Goal: Task Accomplishment & Management: Complete application form

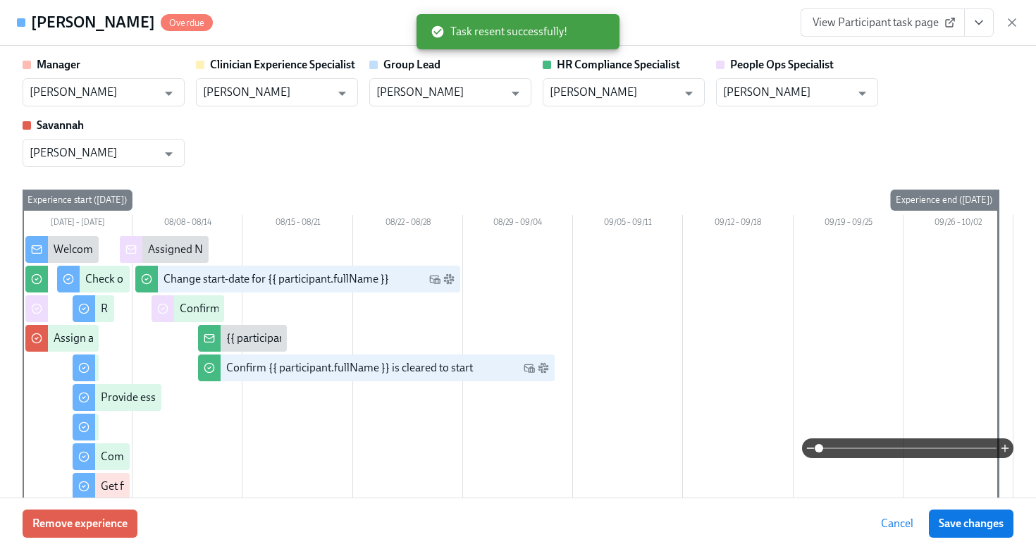
scroll to position [2168, 0]
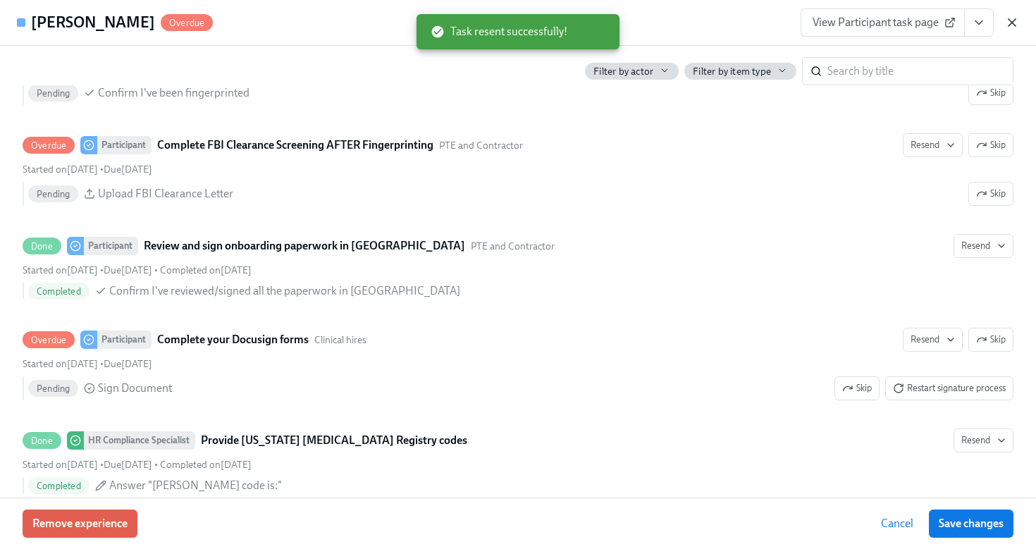
click at [1007, 18] on icon "button" at bounding box center [1012, 23] width 14 height 14
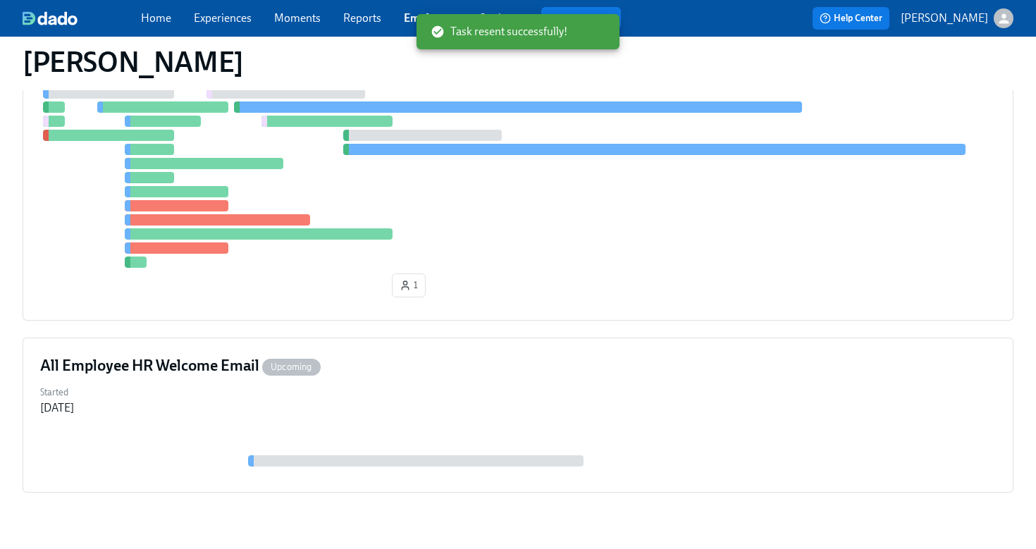
click at [405, 14] on link "Employees" at bounding box center [431, 17] width 54 height 13
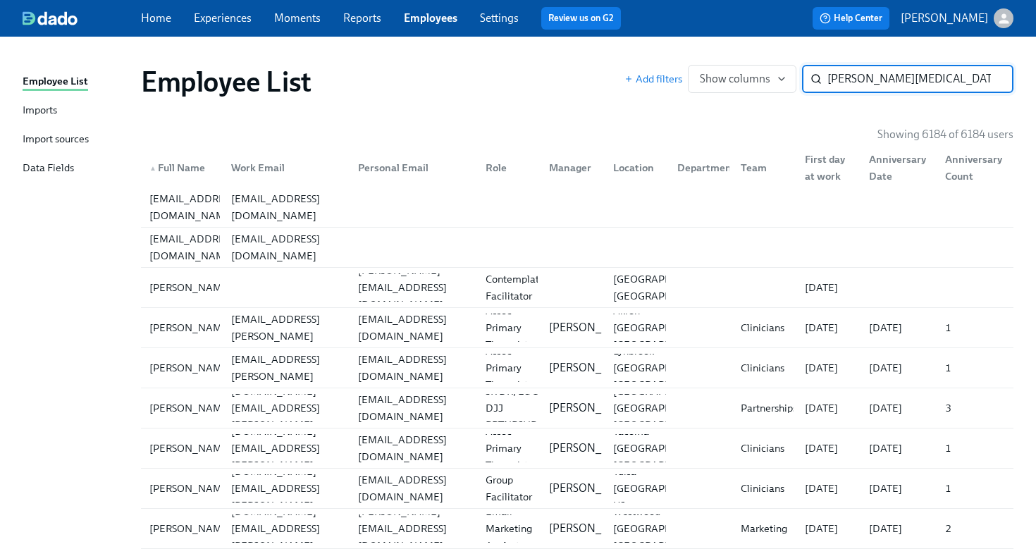
type input "tara muse"
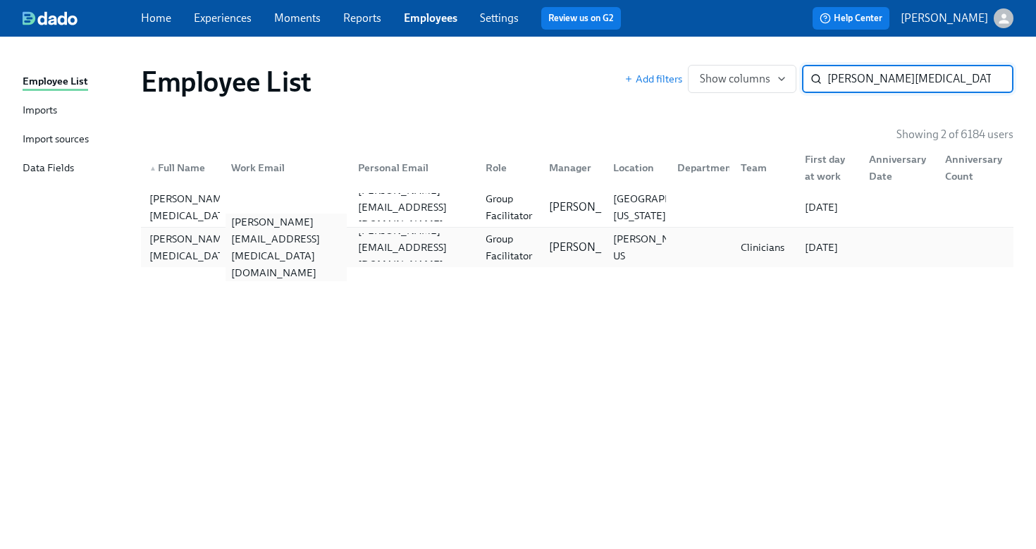
click at [331, 252] on div "tara.muse@charliehealth.com" at bounding box center [287, 248] width 122 height 68
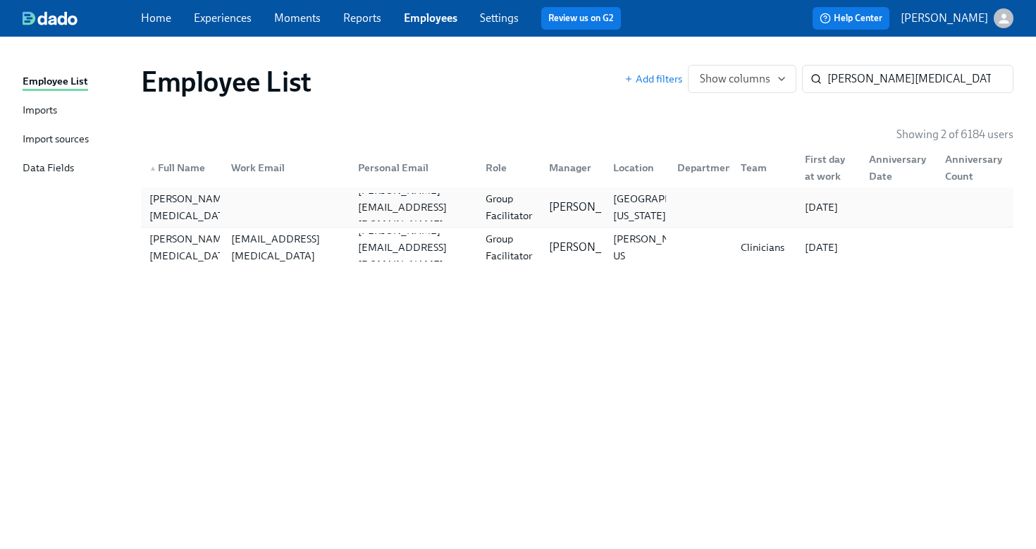
click at [298, 216] on div at bounding box center [284, 207] width 128 height 28
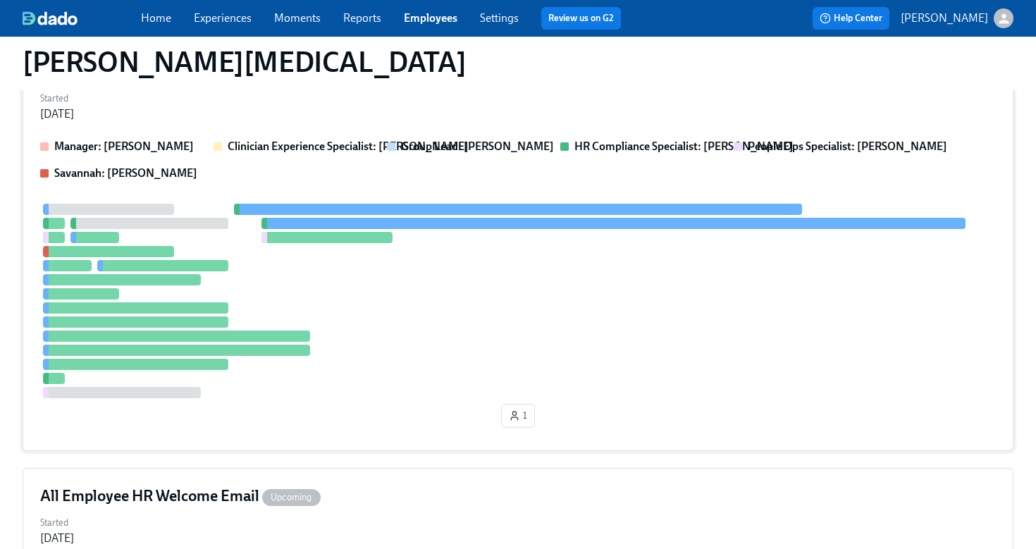
scroll to position [173, 0]
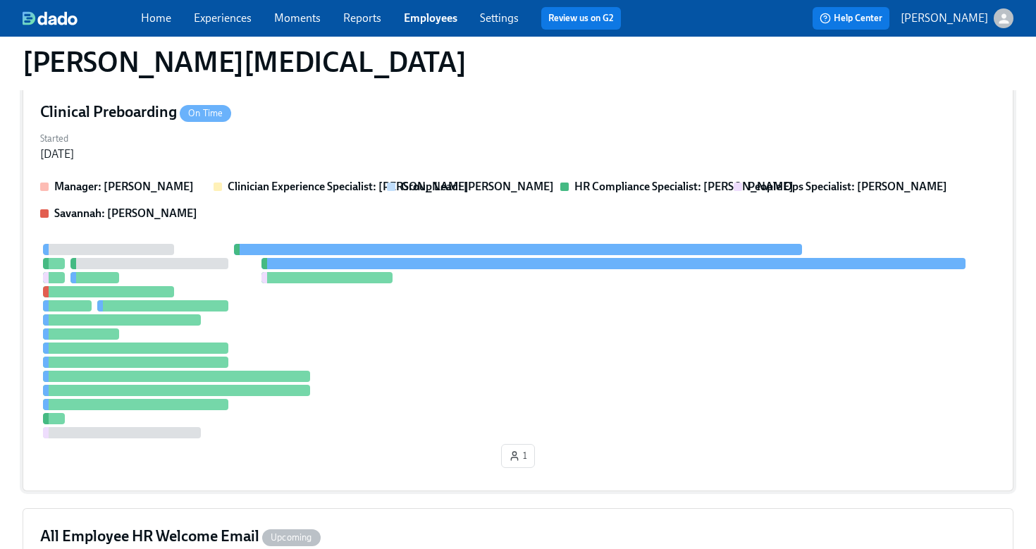
click at [309, 156] on div "Started Jul 28, 2025" at bounding box center [518, 145] width 956 height 34
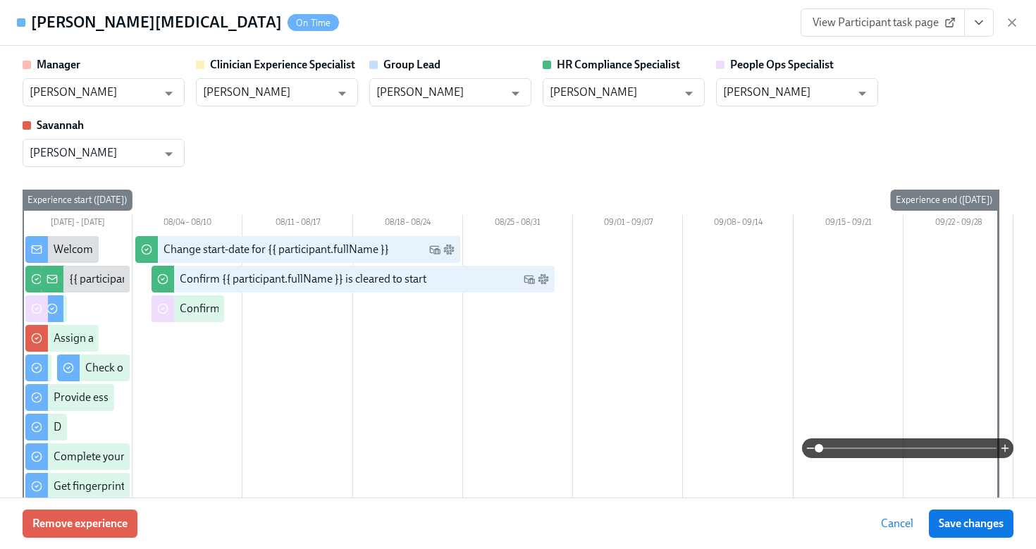
click at [982, 25] on icon "View task page" at bounding box center [979, 23] width 14 height 14
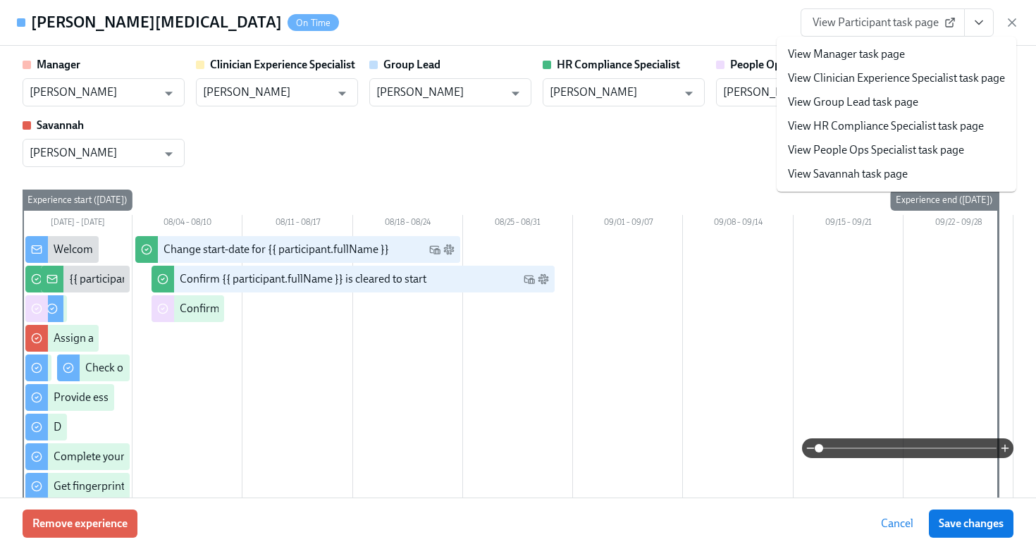
click at [857, 130] on link "View HR Compliance Specialist task page" at bounding box center [886, 126] width 196 height 16
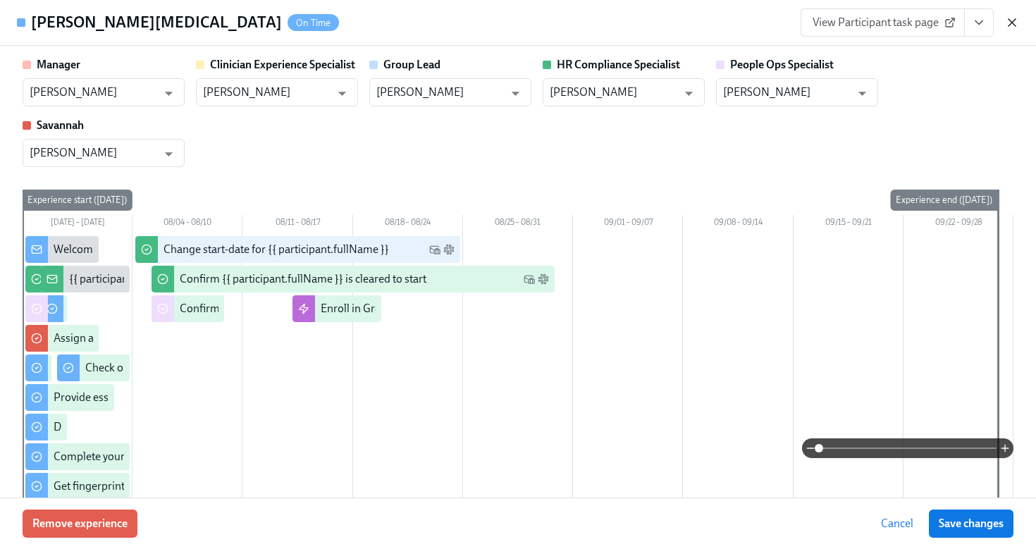
click at [1013, 25] on icon "button" at bounding box center [1012, 23] width 14 height 14
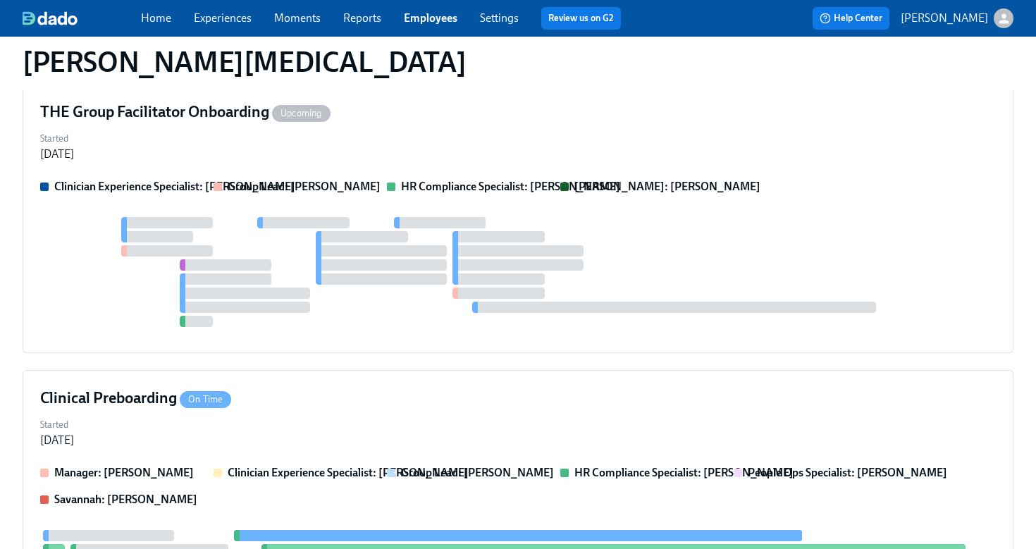
click at [447, 20] on link "Employees" at bounding box center [431, 17] width 54 height 13
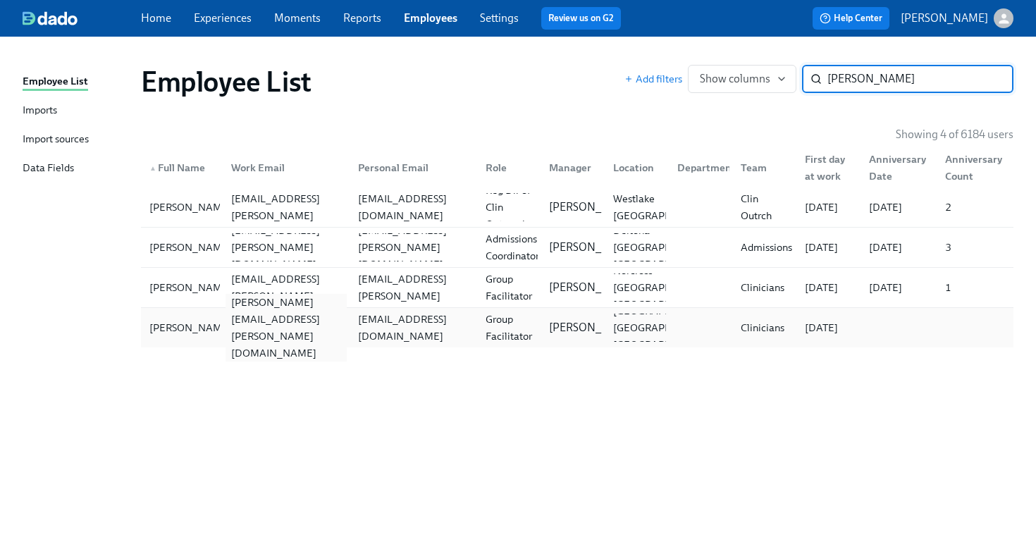
type input "blair"
click at [269, 326] on div "blair.shane@charliehealth.com" at bounding box center [287, 328] width 122 height 68
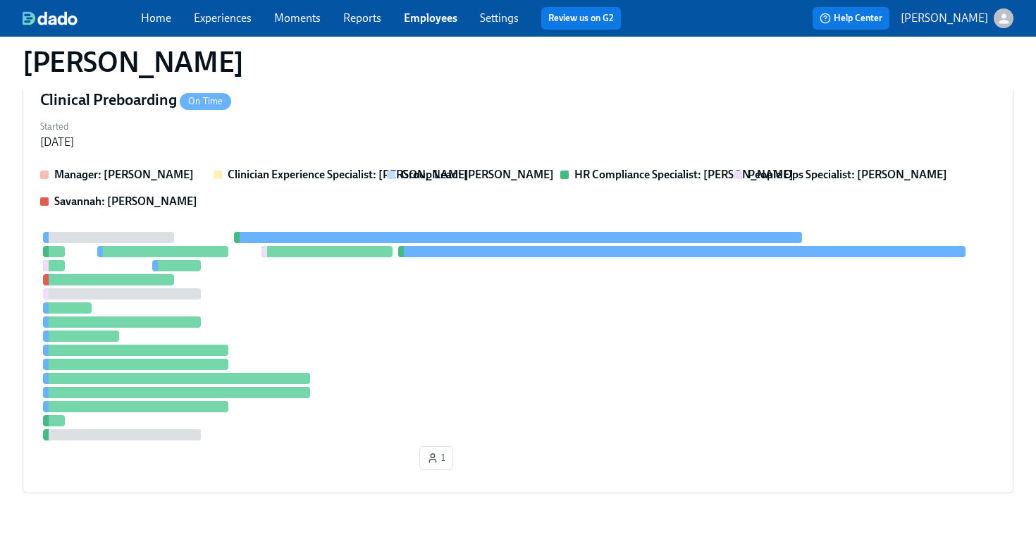
scroll to position [398, 0]
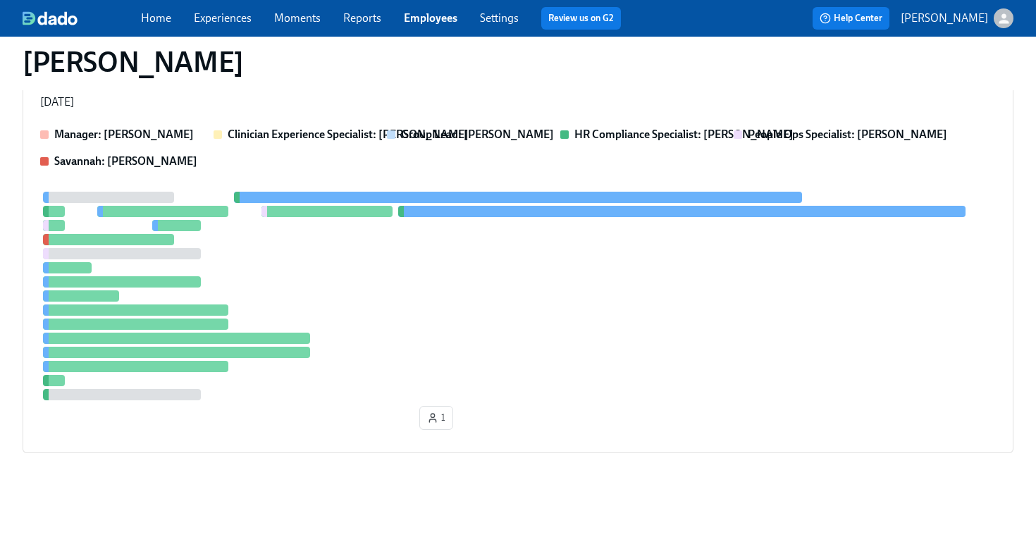
click at [405, 325] on div at bounding box center [518, 296] width 956 height 209
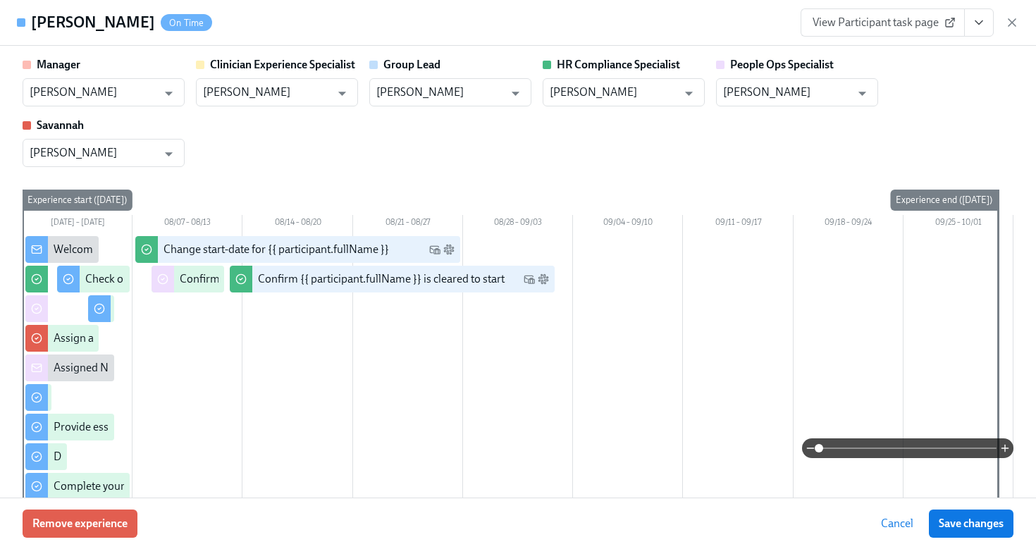
click at [981, 27] on icon "View task page" at bounding box center [979, 23] width 14 height 14
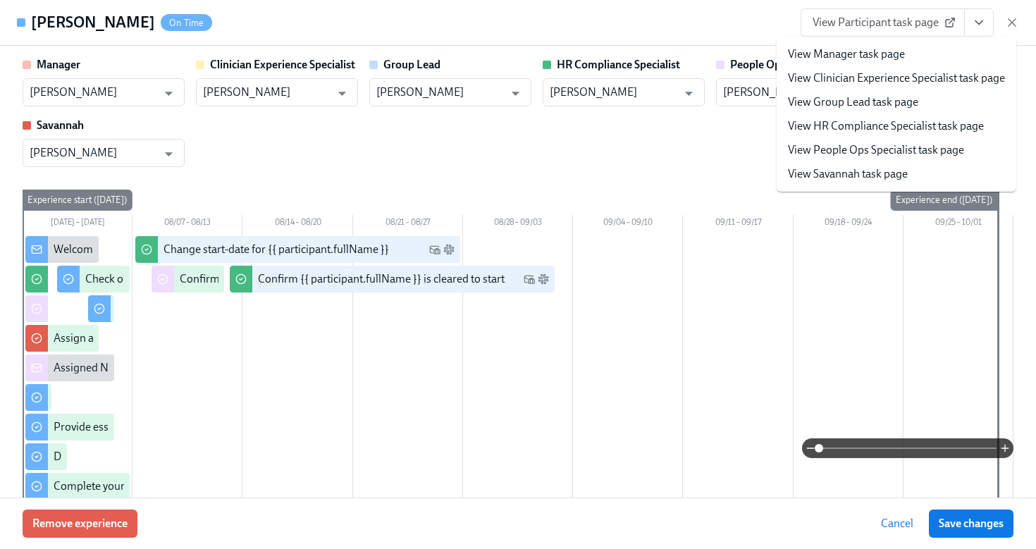
click at [926, 129] on link "View HR Compliance Specialist task page" at bounding box center [886, 126] width 196 height 16
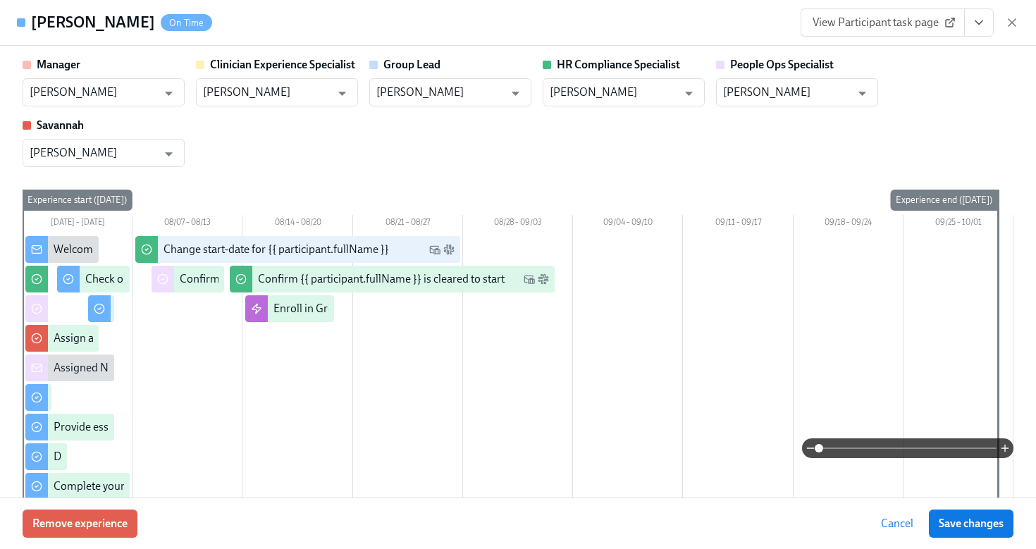
scroll to position [711, 0]
click at [1012, 23] on icon "button" at bounding box center [1012, 22] width 7 height 7
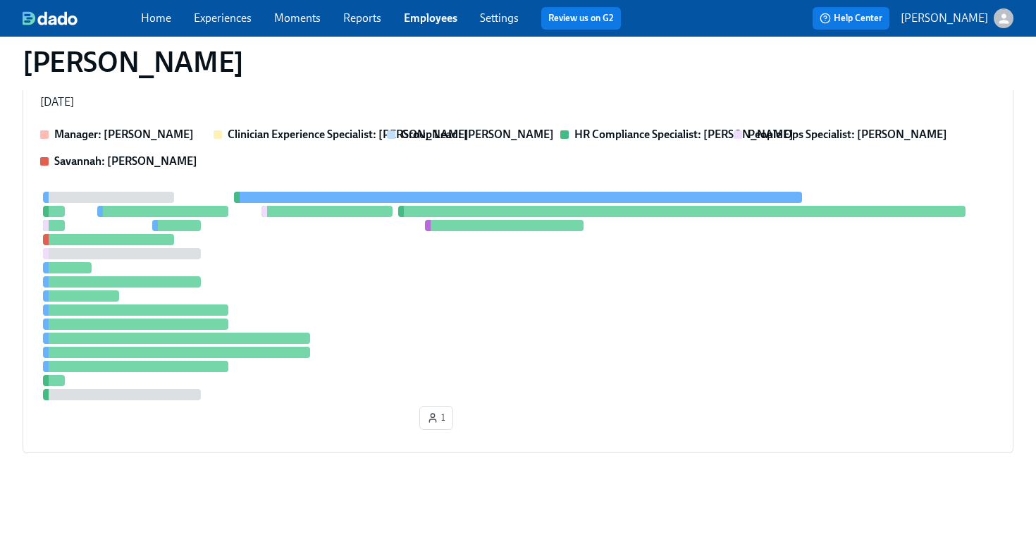
click at [438, 24] on link "Employees" at bounding box center [431, 17] width 54 height 13
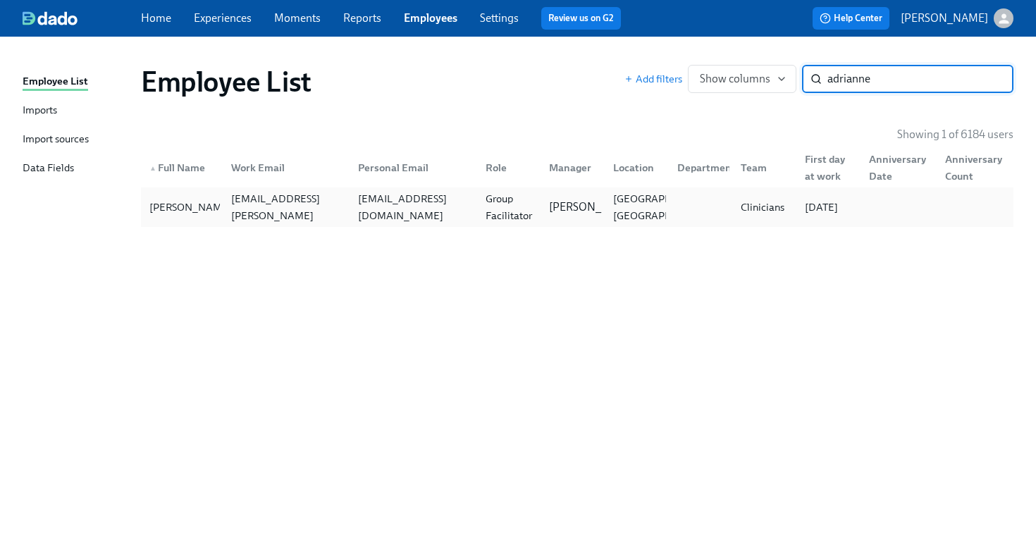
type input "adrianne"
click at [400, 201] on div "adriannes23s@gmail.com" at bounding box center [414, 207] width 122 height 34
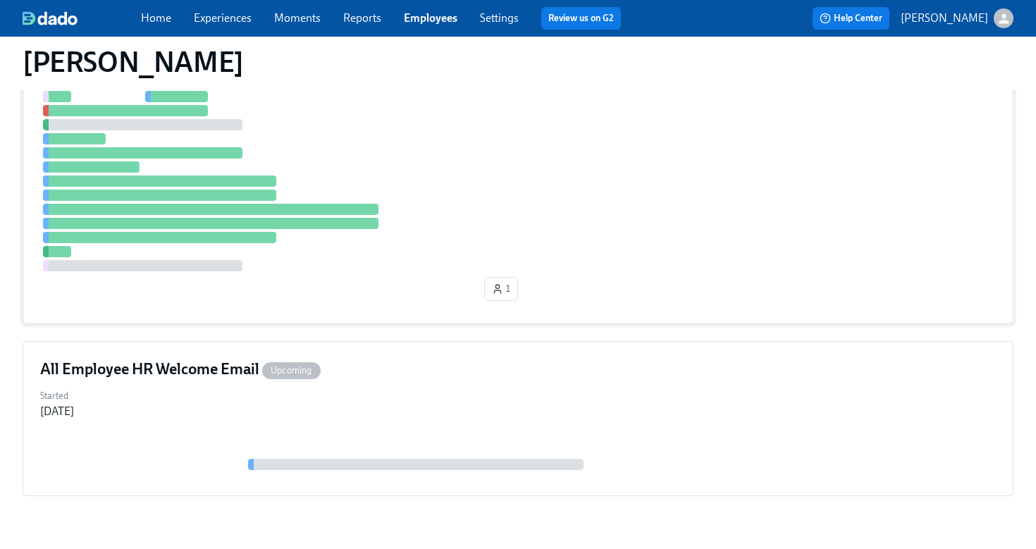
scroll to position [398, 0]
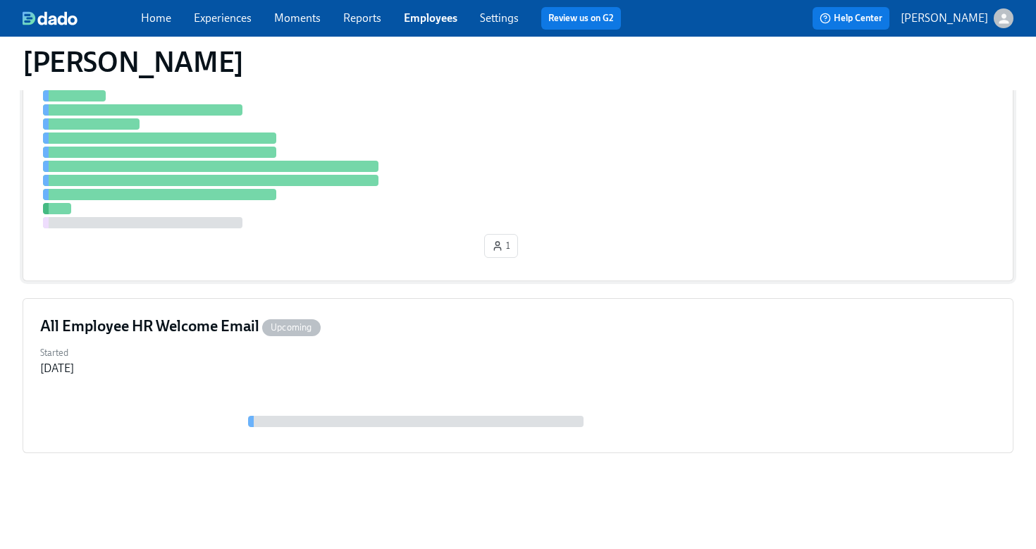
click at [372, 240] on div "1" at bounding box center [518, 142] width 956 height 244
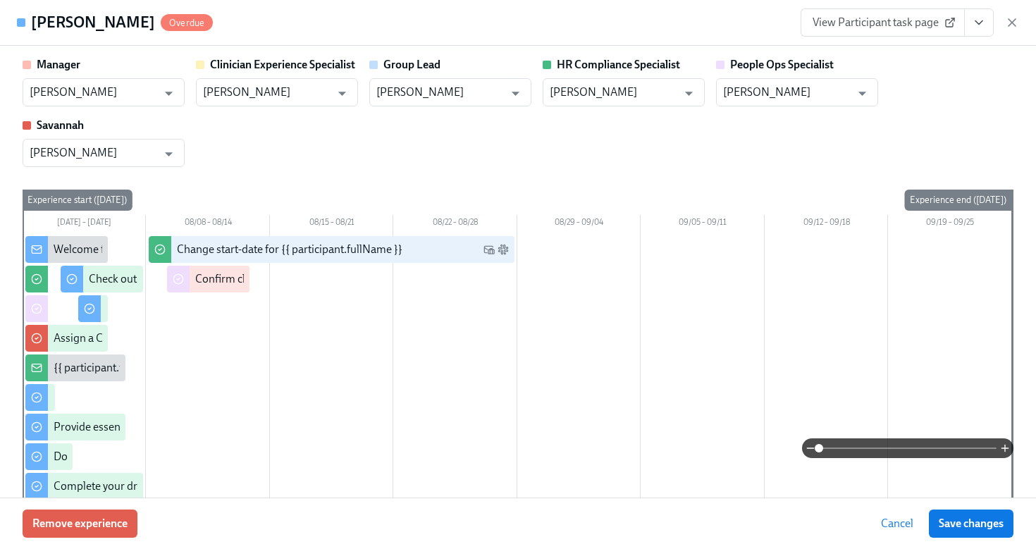
click at [978, 29] on icon "View task page" at bounding box center [979, 23] width 14 height 14
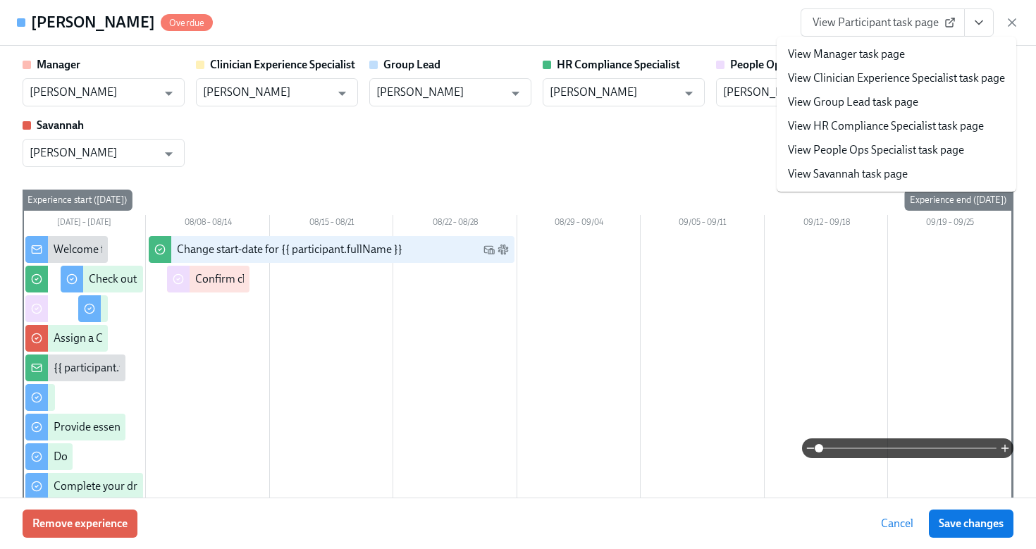
click at [888, 123] on link "View HR Compliance Specialist task page" at bounding box center [886, 126] width 196 height 16
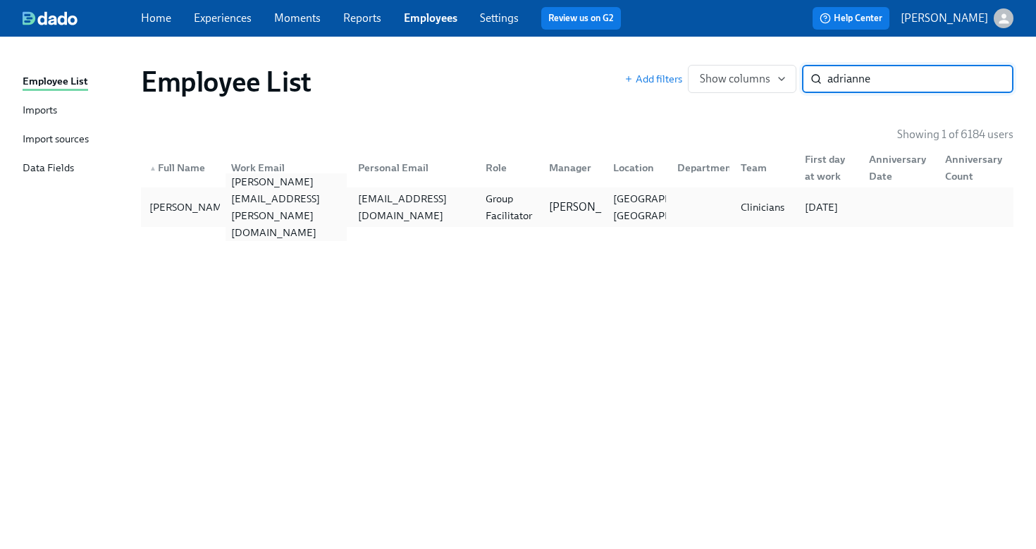
click at [282, 212] on div "adrianne.smith@charliehealth.com" at bounding box center [287, 207] width 122 height 68
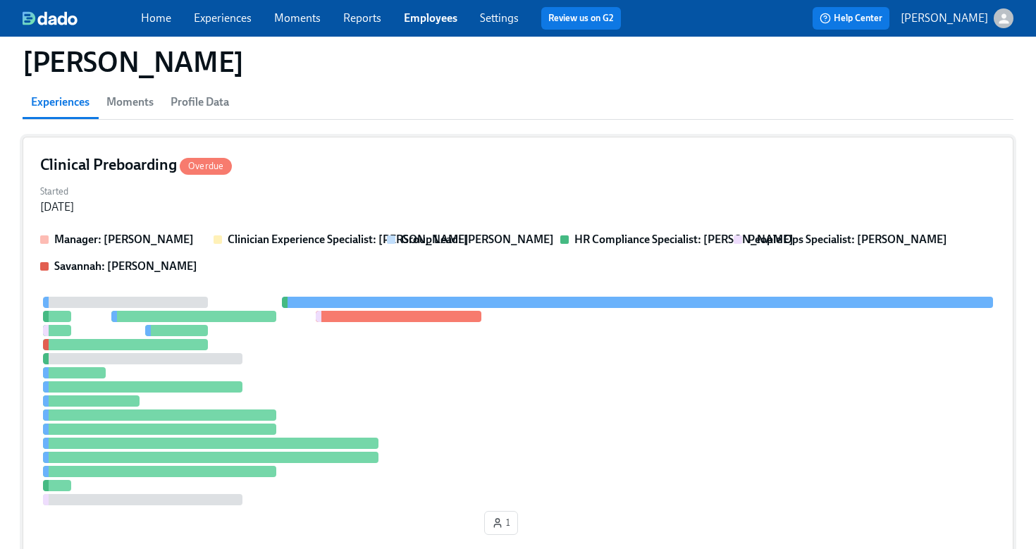
scroll to position [398, 0]
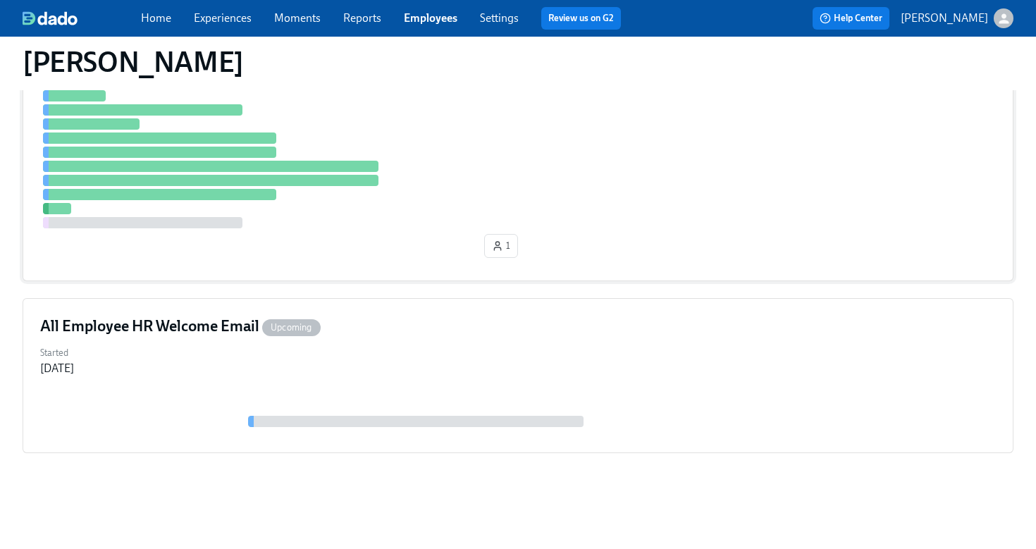
click at [403, 245] on div "1" at bounding box center [518, 142] width 956 height 244
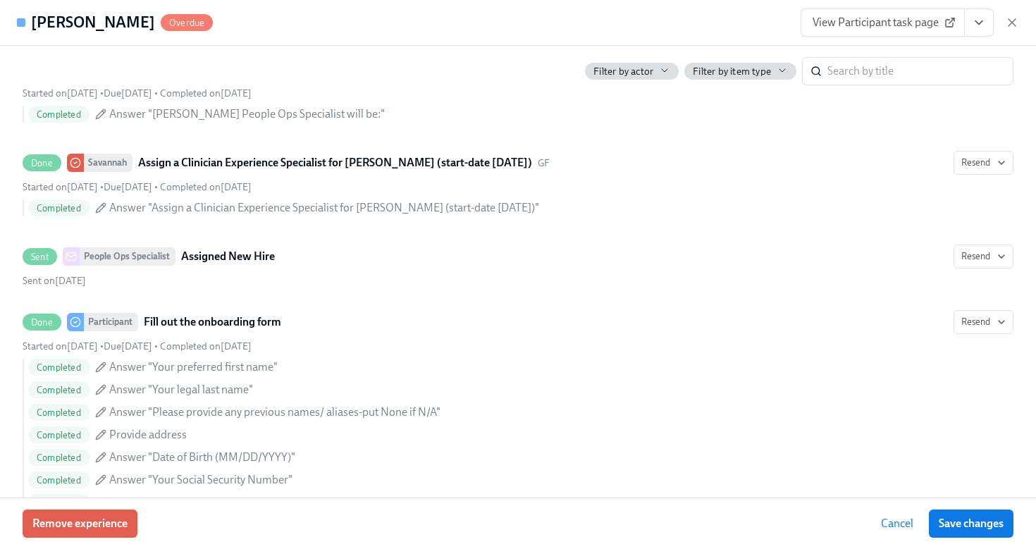
scroll to position [947, 0]
click at [976, 25] on icon "View task page" at bounding box center [979, 23] width 14 height 14
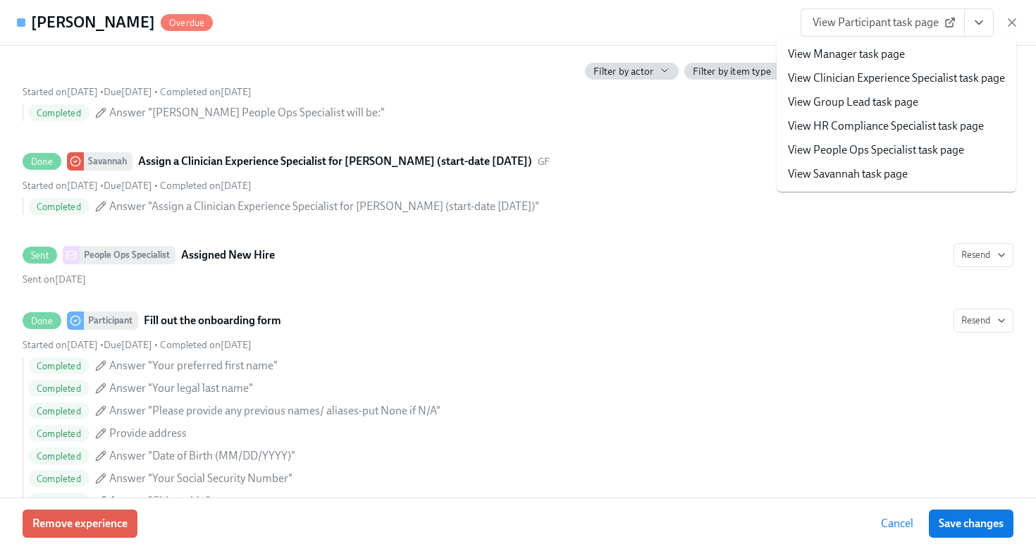
click at [905, 123] on link "View HR Compliance Specialist task page" at bounding box center [886, 126] width 196 height 16
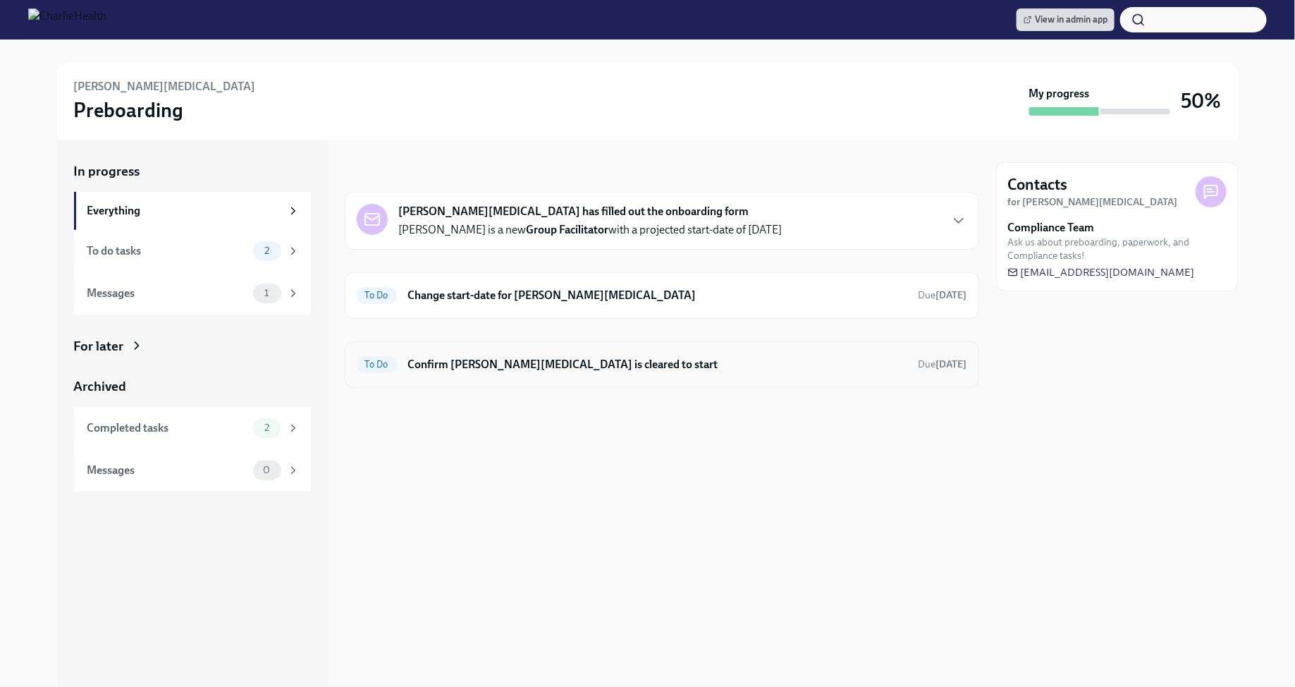
click at [578, 369] on h6 "Confirm [PERSON_NAME][MEDICAL_DATA] is cleared to start" at bounding box center [657, 365] width 499 height 16
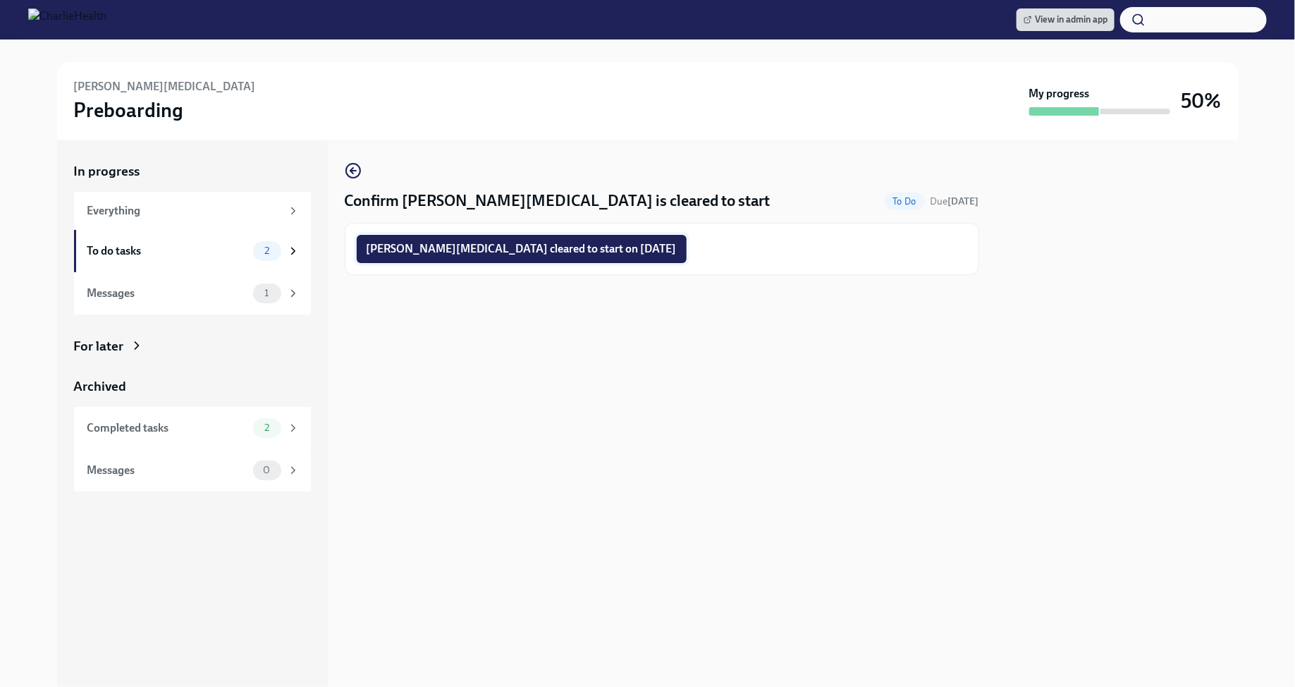
click at [453, 247] on span "Tara Muse cleared to start on 08/18/2025" at bounding box center [522, 249] width 310 height 14
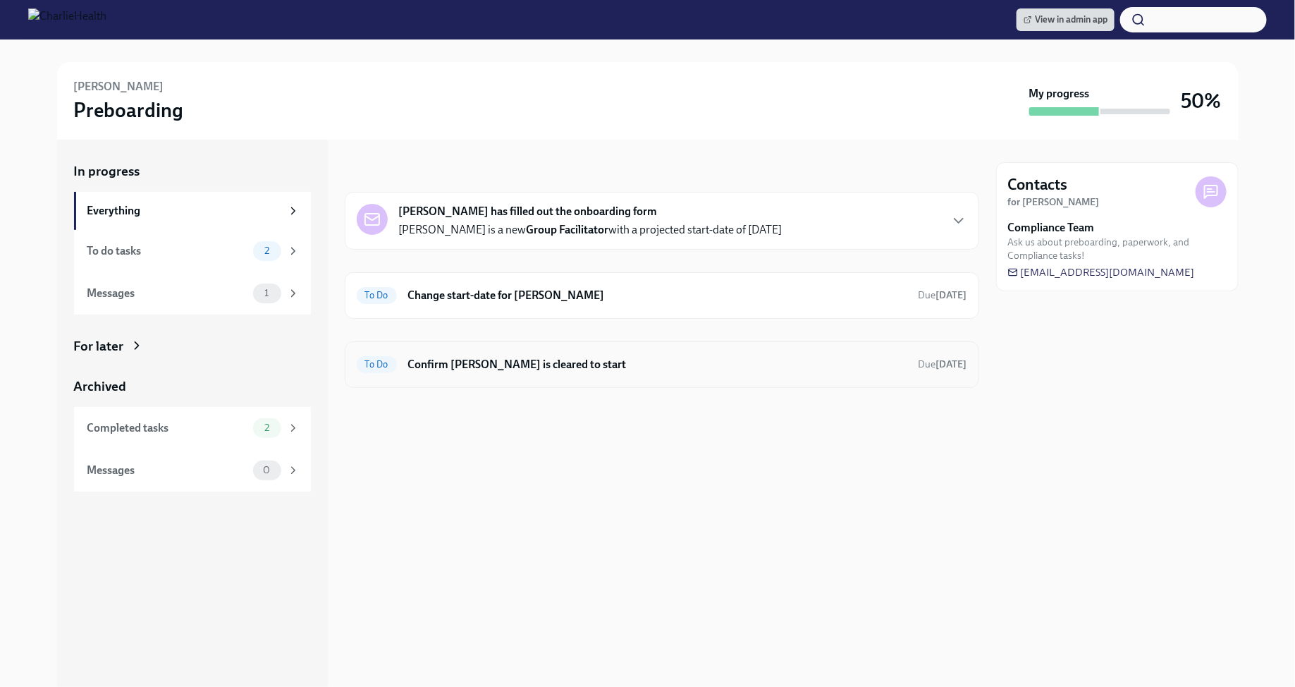
click at [871, 357] on h6 "Confirm [PERSON_NAME] is cleared to start" at bounding box center [657, 365] width 499 height 16
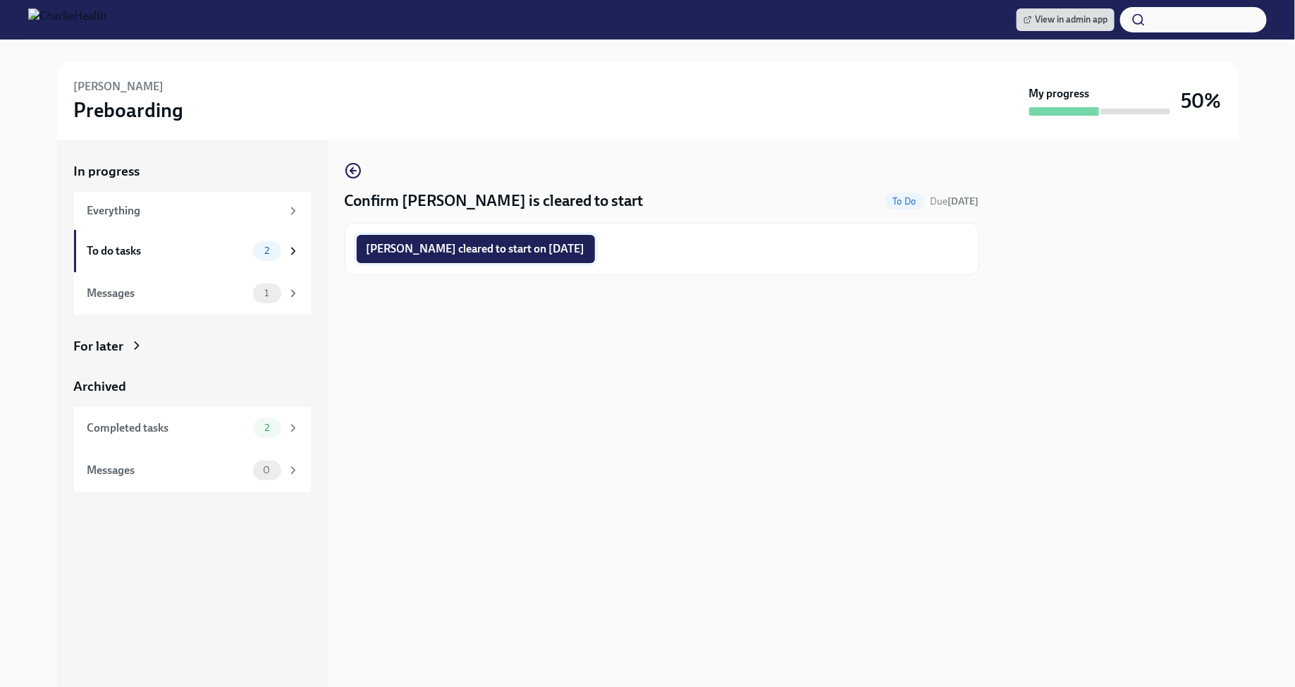
click at [568, 251] on span "[PERSON_NAME] cleared to start on [DATE]" at bounding box center [476, 249] width 219 height 14
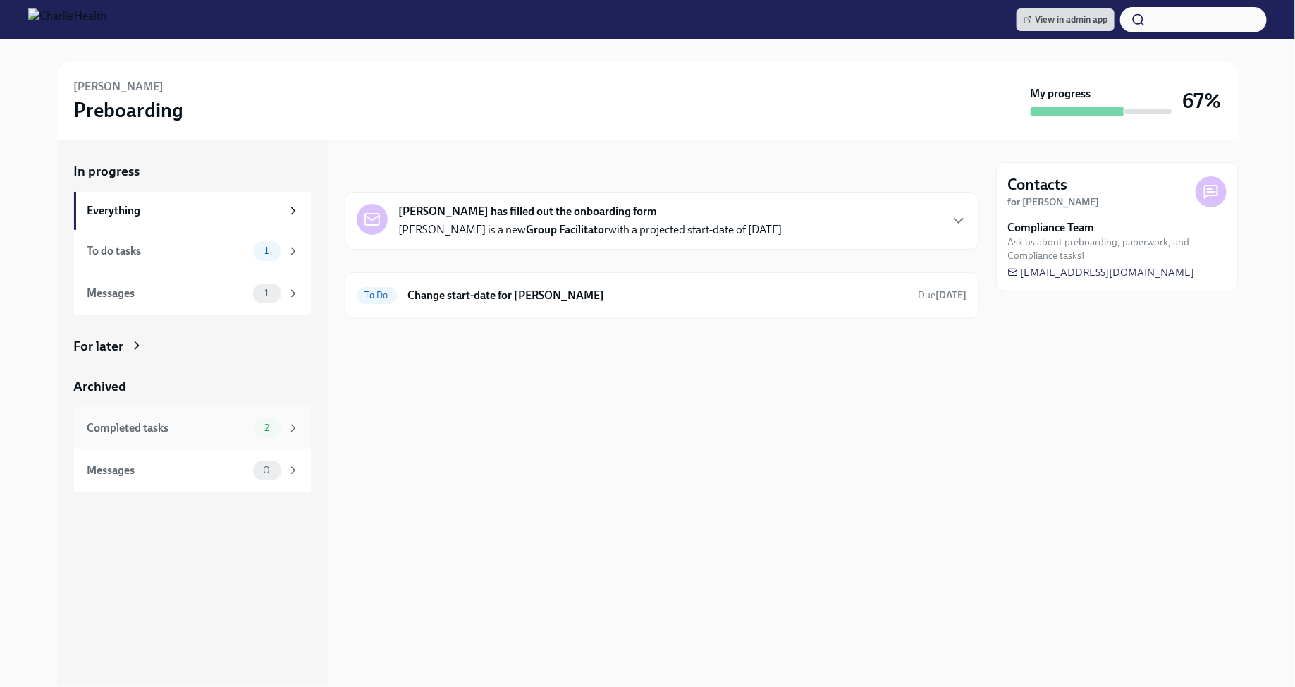
click at [285, 440] on div "Completed tasks 2" at bounding box center [192, 428] width 237 height 42
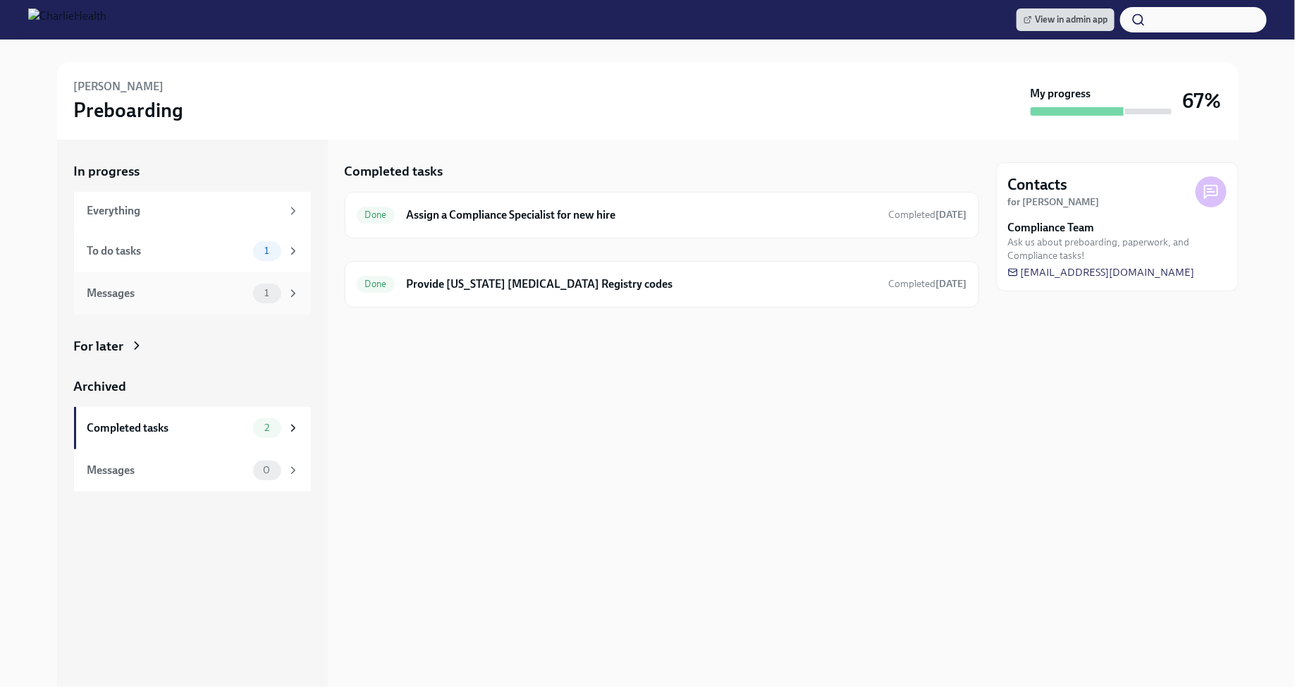
click at [278, 297] on div "1" at bounding box center [267, 293] width 28 height 20
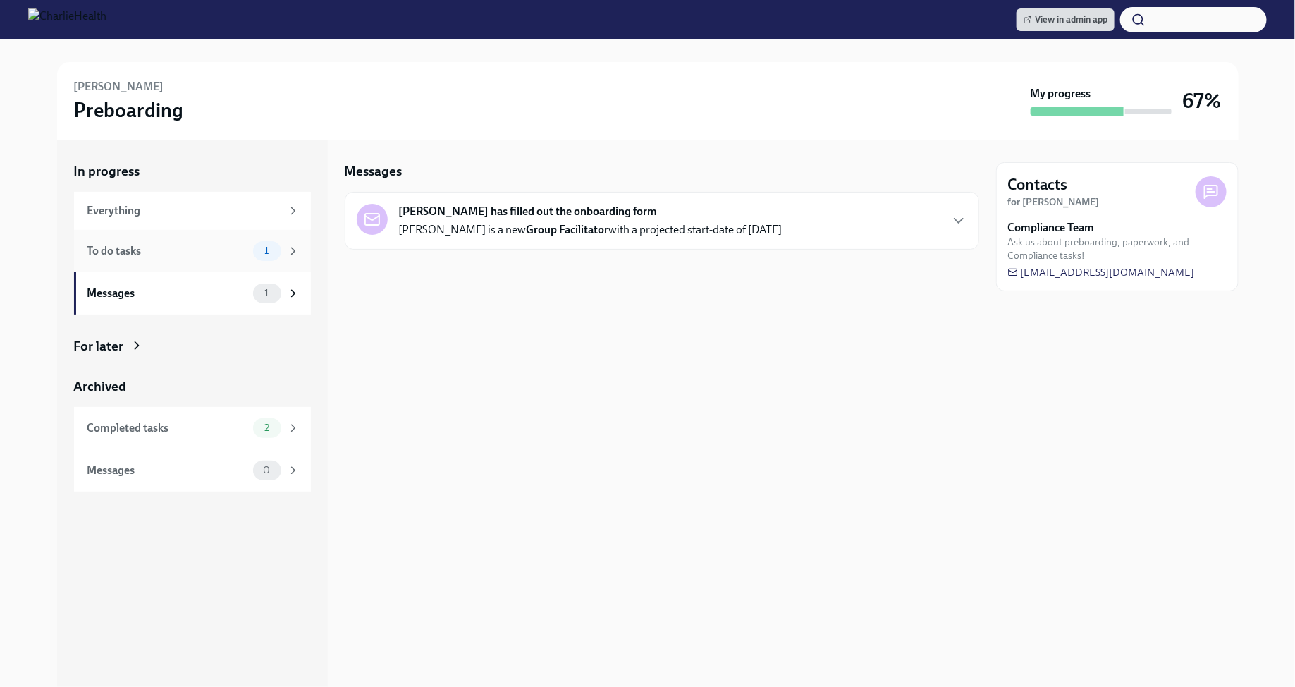
click at [277, 254] on span "1" at bounding box center [266, 250] width 21 height 11
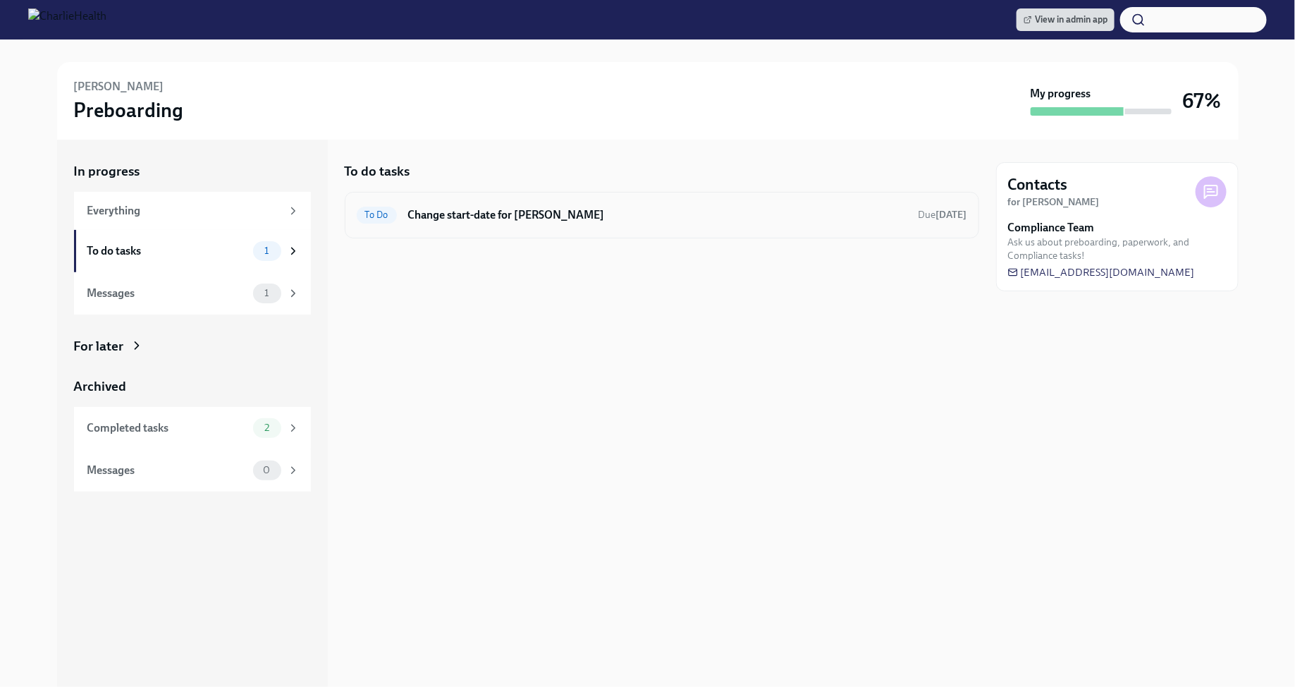
click at [465, 219] on h6 "Change start-date for [PERSON_NAME]" at bounding box center [657, 215] width 499 height 16
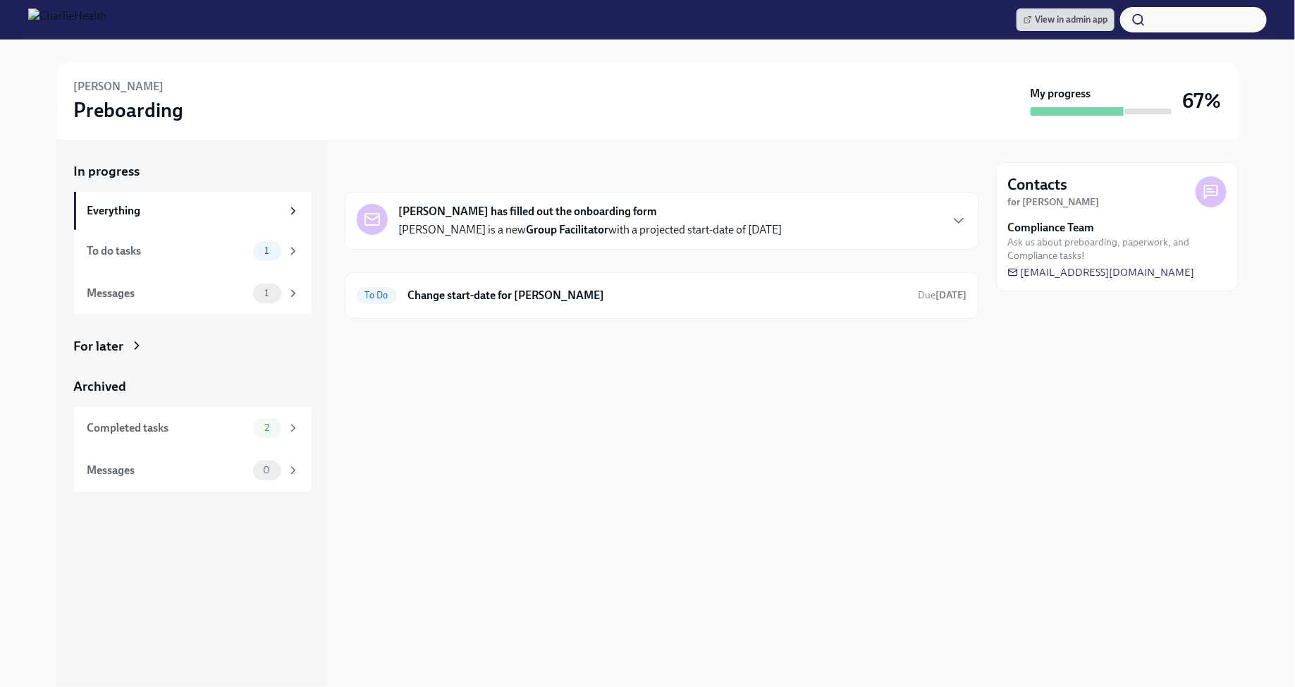
click at [118, 341] on div "For later" at bounding box center [99, 346] width 50 height 18
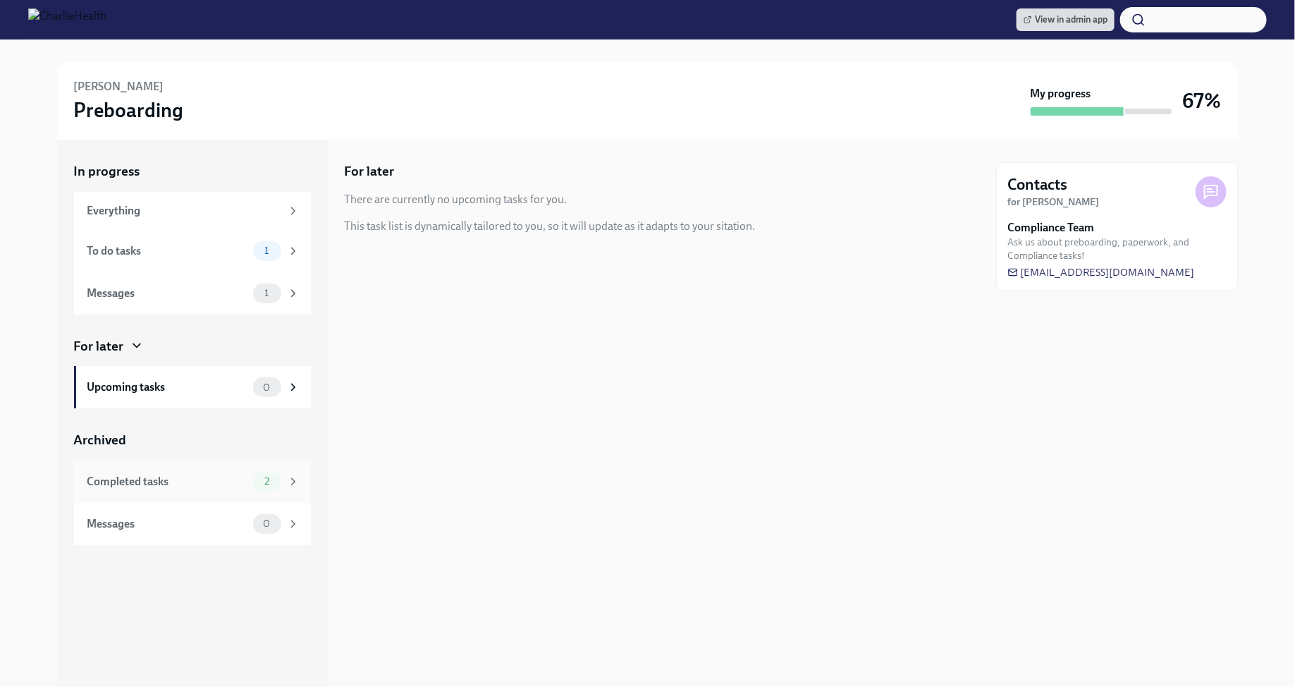
click at [235, 474] on div "Completed tasks" at bounding box center [167, 482] width 160 height 16
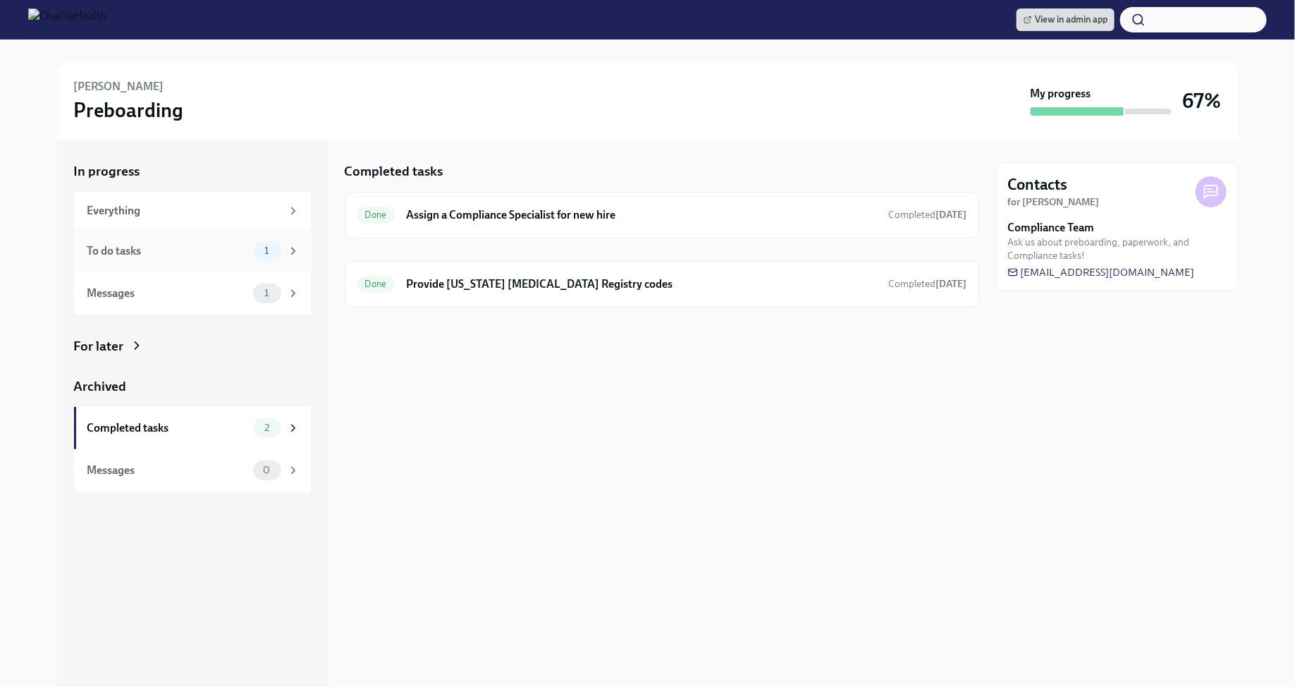
click at [289, 251] on icon at bounding box center [293, 251] width 13 height 13
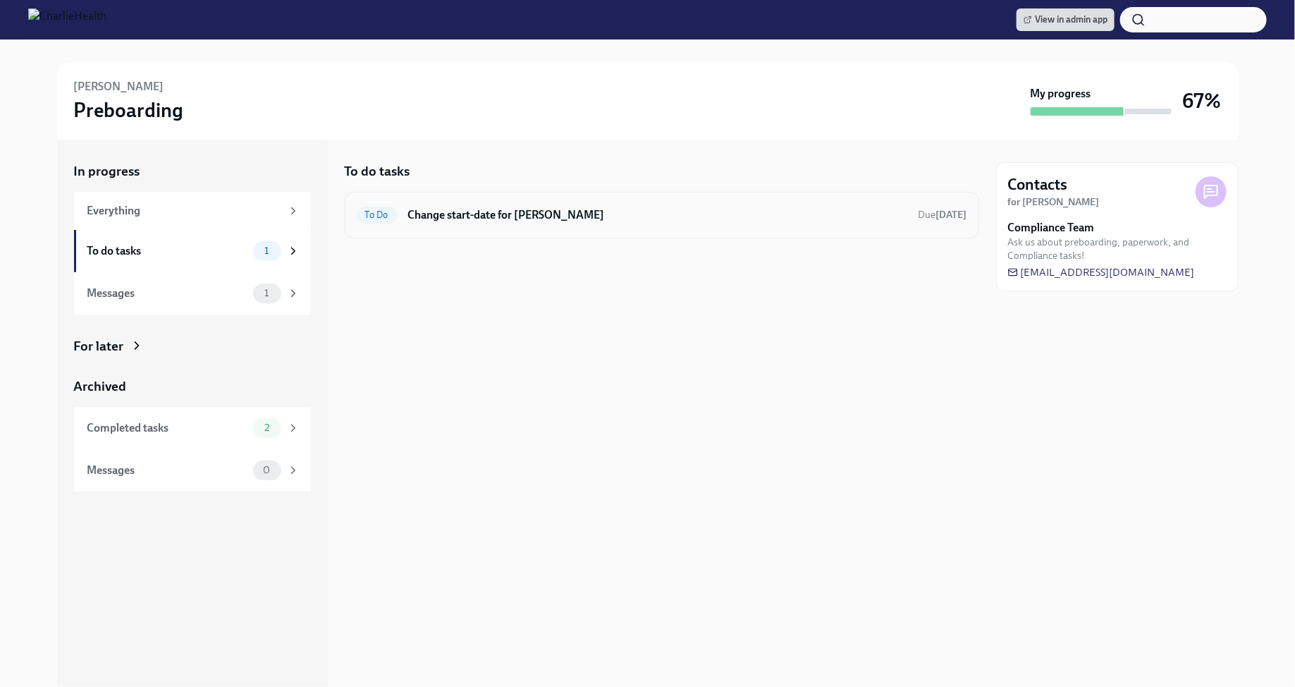
click at [434, 224] on div "To Do Change start-date for Adrianne Smith Due in 14 days" at bounding box center [662, 215] width 611 height 23
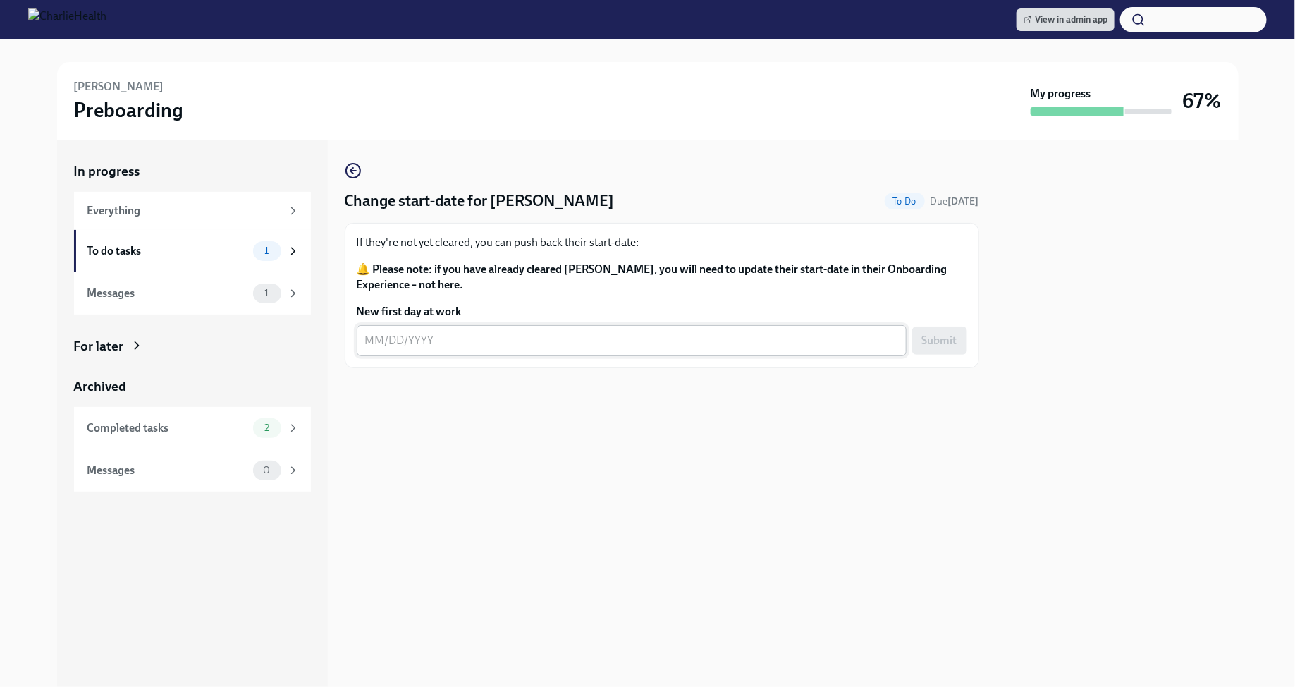
click at [381, 333] on textarea "New first day at work" at bounding box center [631, 340] width 533 height 17
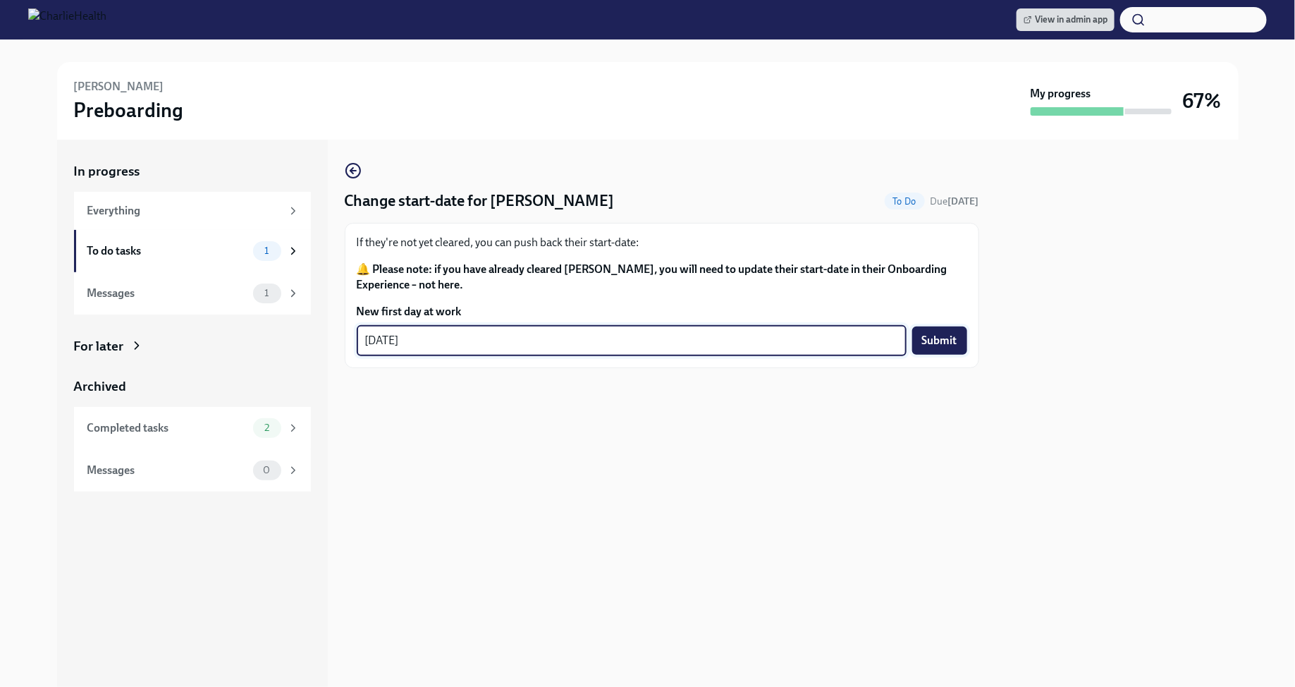
type textarea "08/18/2025"
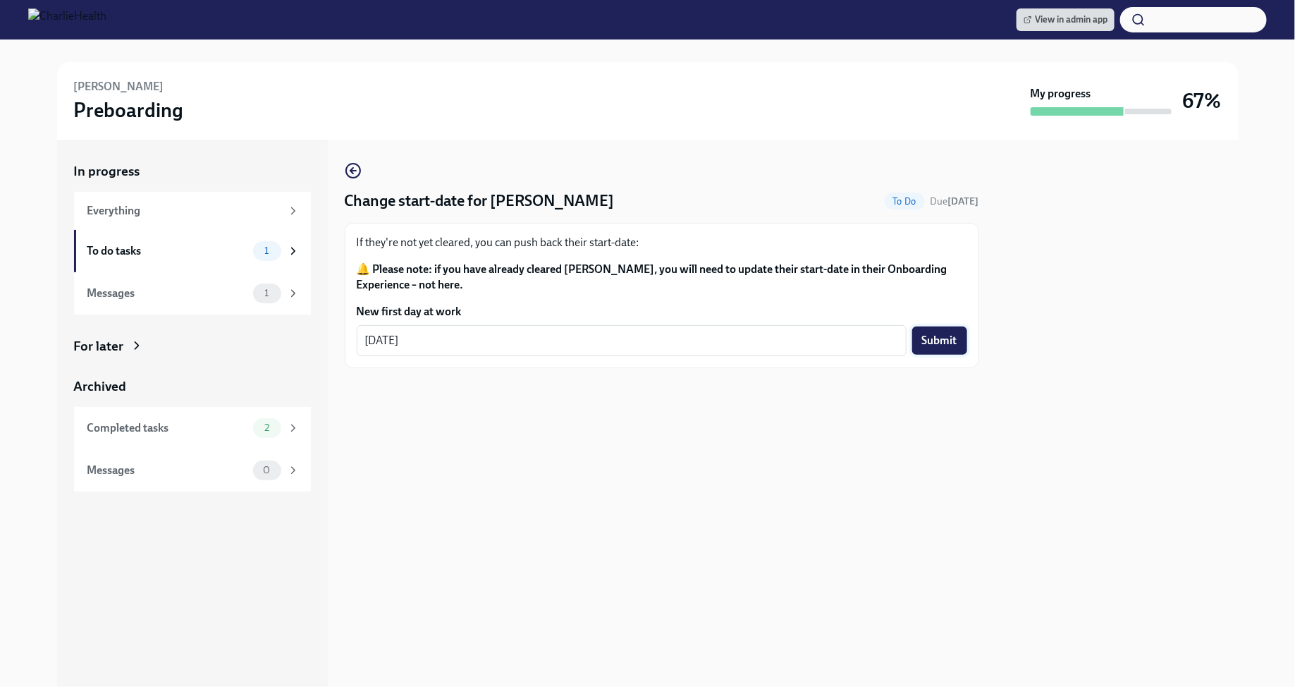
click at [933, 343] on span "Submit" at bounding box center [939, 340] width 35 height 14
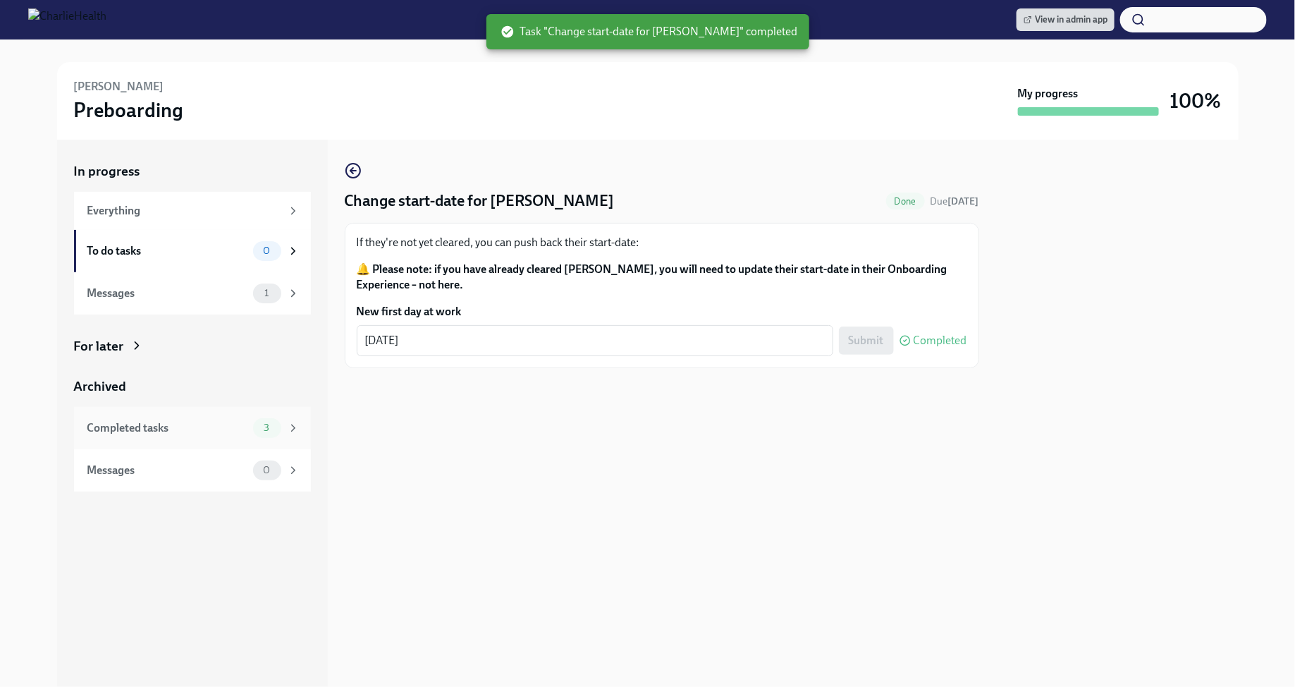
click at [243, 423] on div "Completed tasks" at bounding box center [167, 428] width 160 height 16
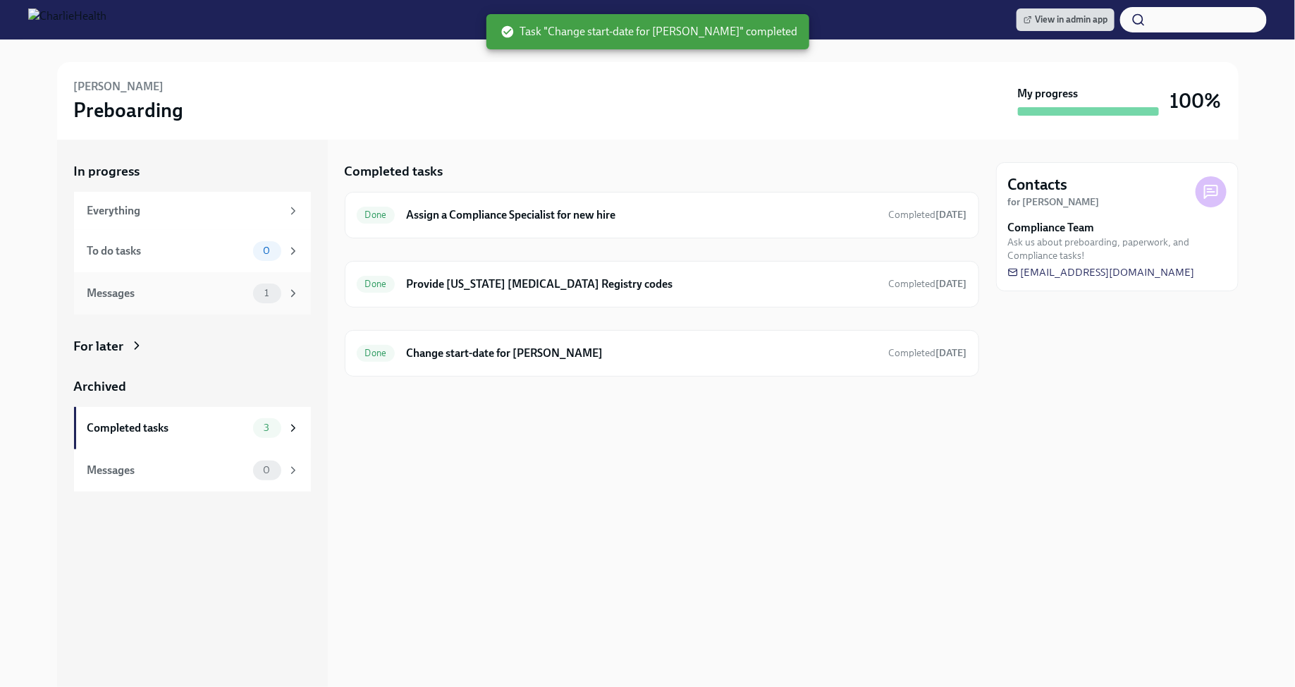
click at [233, 296] on div "Messages" at bounding box center [167, 294] width 160 height 16
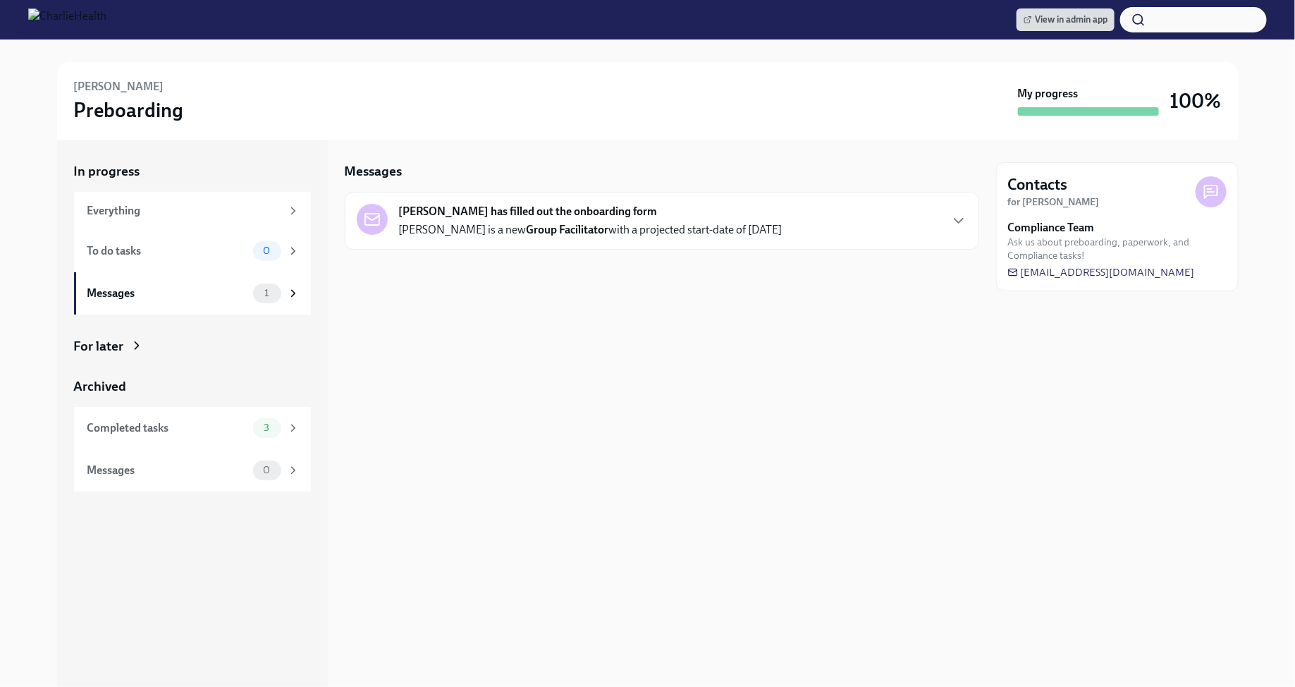
click at [106, 23] on img at bounding box center [67, 19] width 78 height 23
